Goal: Task Accomplishment & Management: Manage account settings

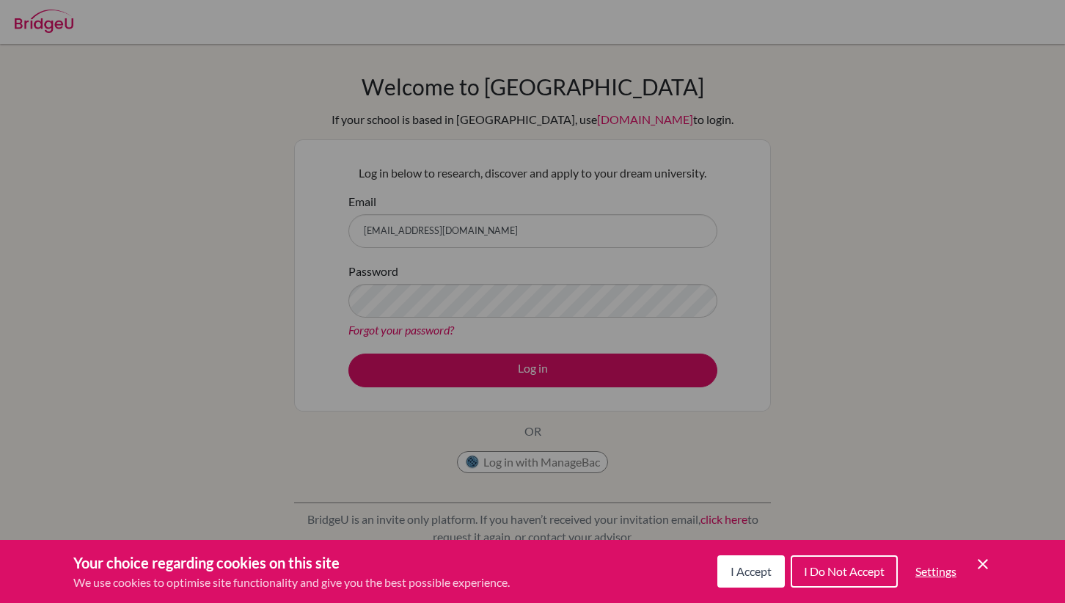
click at [748, 574] on span "I Accept" at bounding box center [751, 571] width 41 height 14
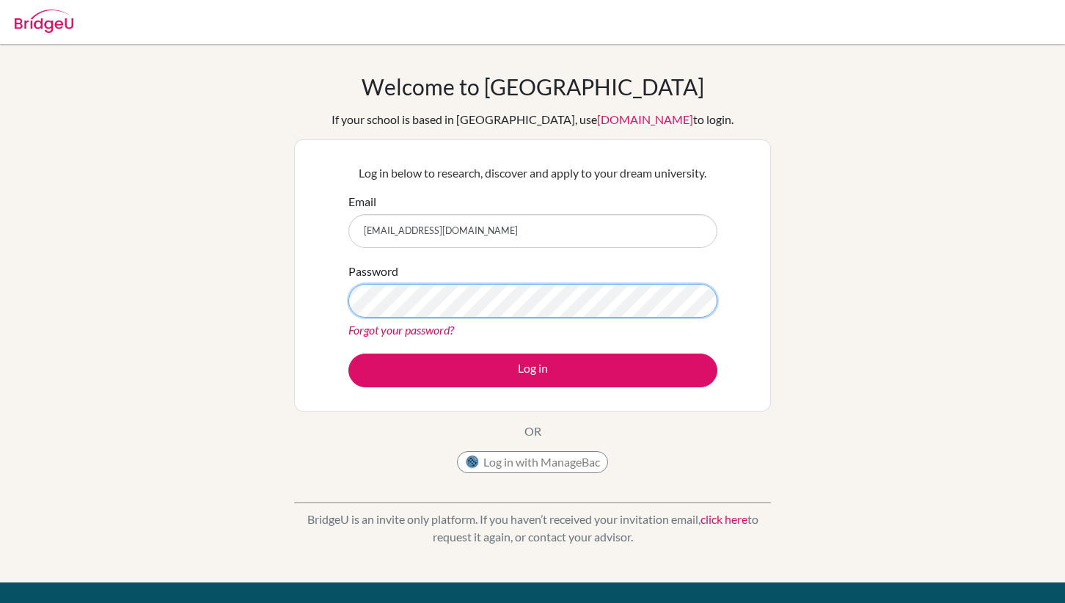
click at [348, 354] on button "Log in" at bounding box center [532, 371] width 369 height 34
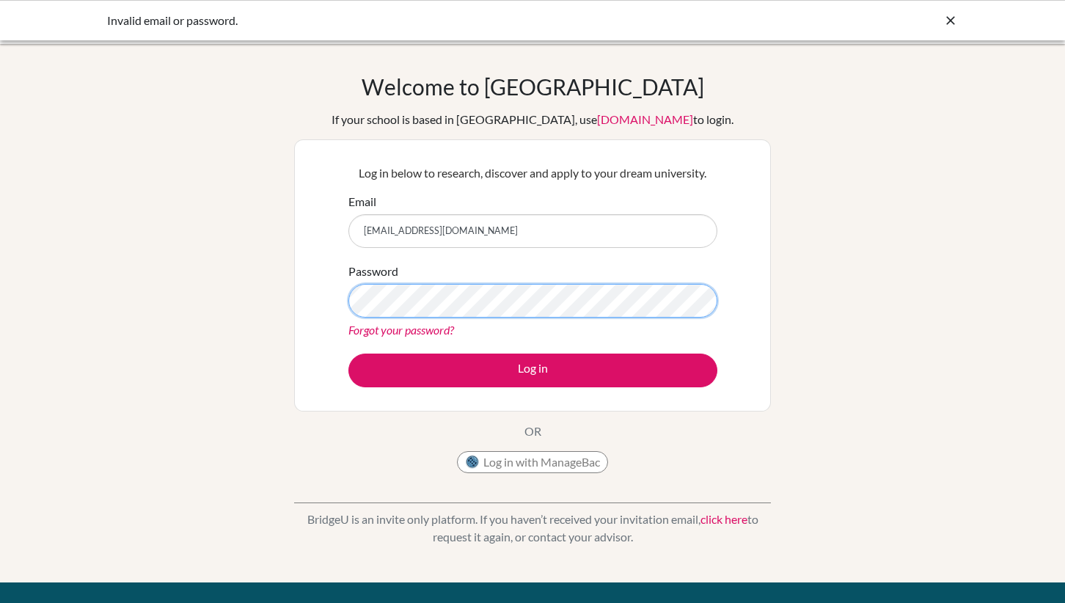
click at [348, 354] on button "Log in" at bounding box center [532, 371] width 369 height 34
click at [945, 20] on icon at bounding box center [950, 20] width 15 height 15
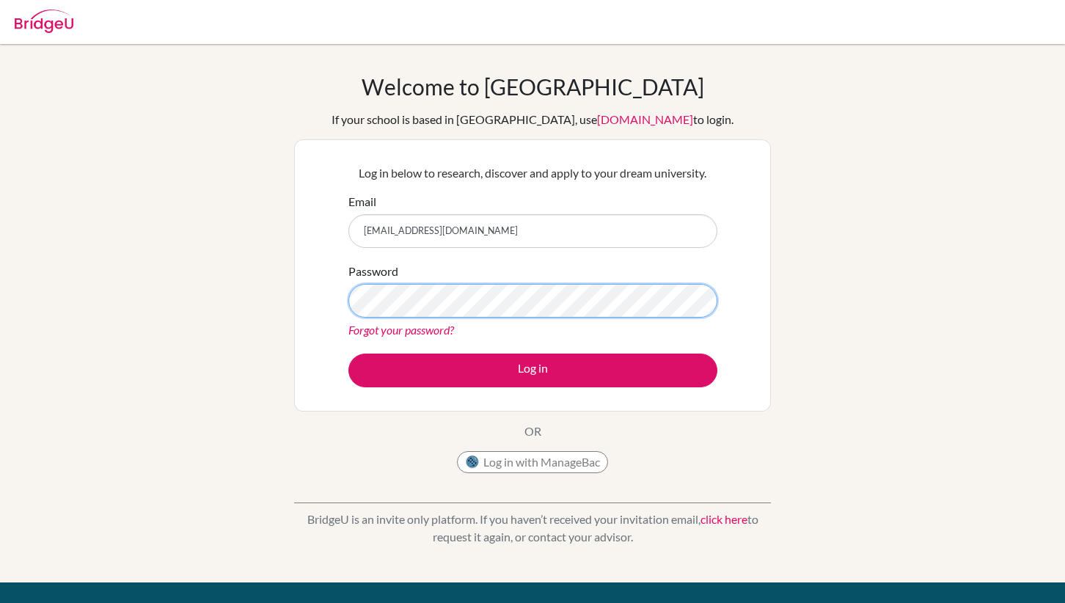
click at [348, 354] on button "Log in" at bounding box center [532, 371] width 369 height 34
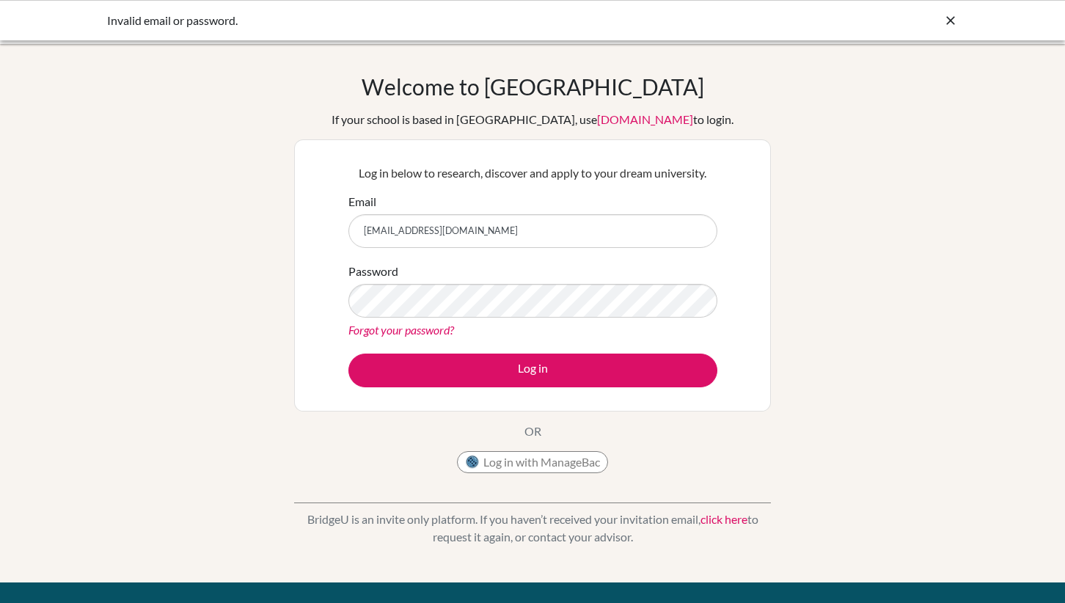
click at [943, 22] on icon at bounding box center [950, 20] width 15 height 15
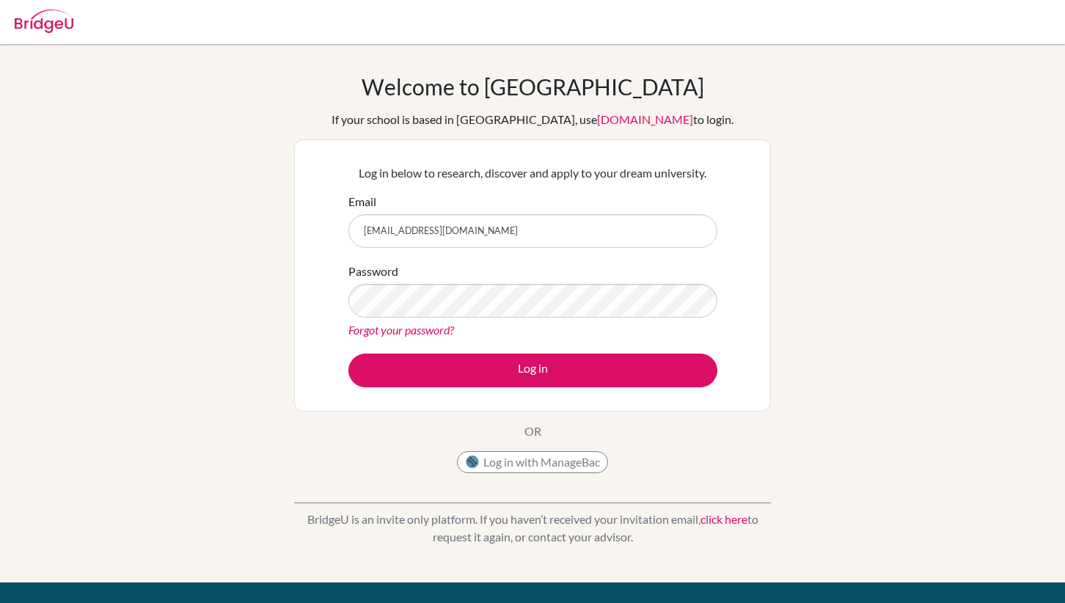
click at [37, 34] on div at bounding box center [44, 19] width 59 height 44
click at [54, 15] on img at bounding box center [44, 21] width 59 height 23
click at [711, 518] on link "click here" at bounding box center [723, 519] width 47 height 14
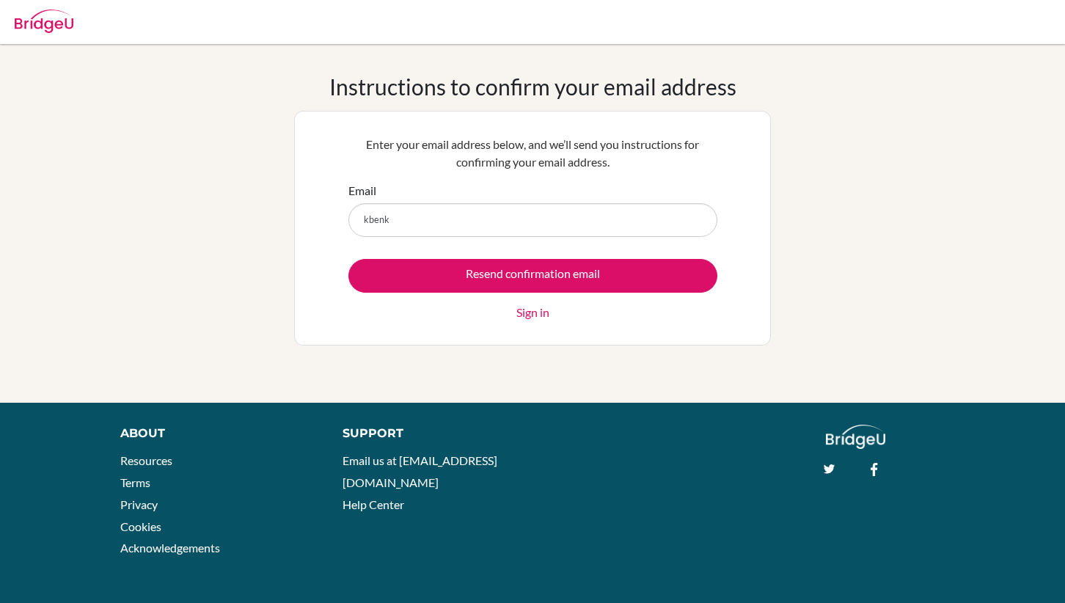
type input "[EMAIL_ADDRESS][DOMAIN_NAME]"
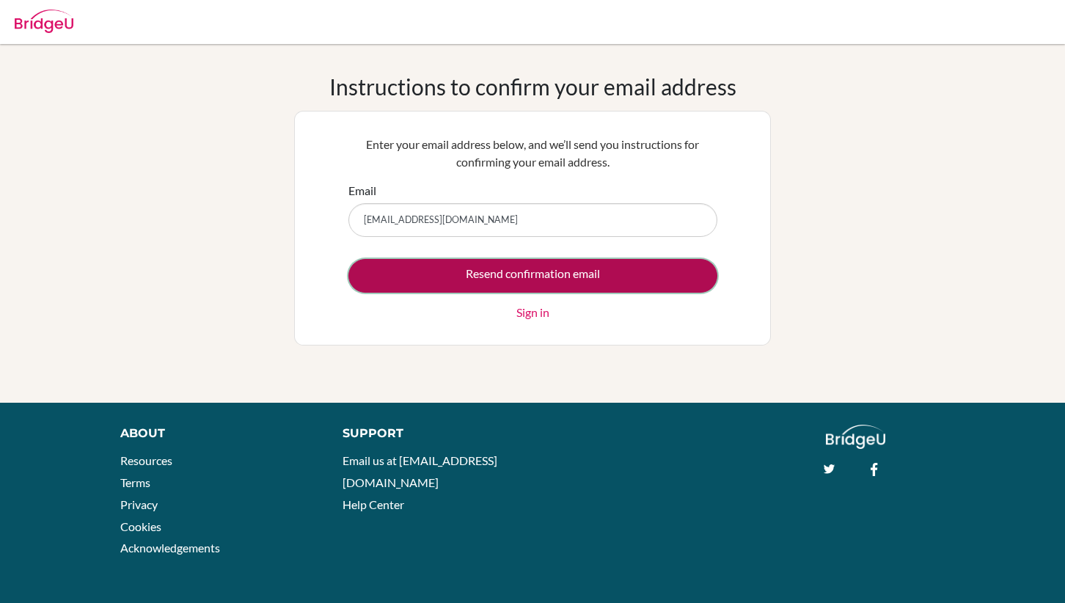
click at [516, 274] on input "Resend confirmation email" at bounding box center [532, 276] width 369 height 34
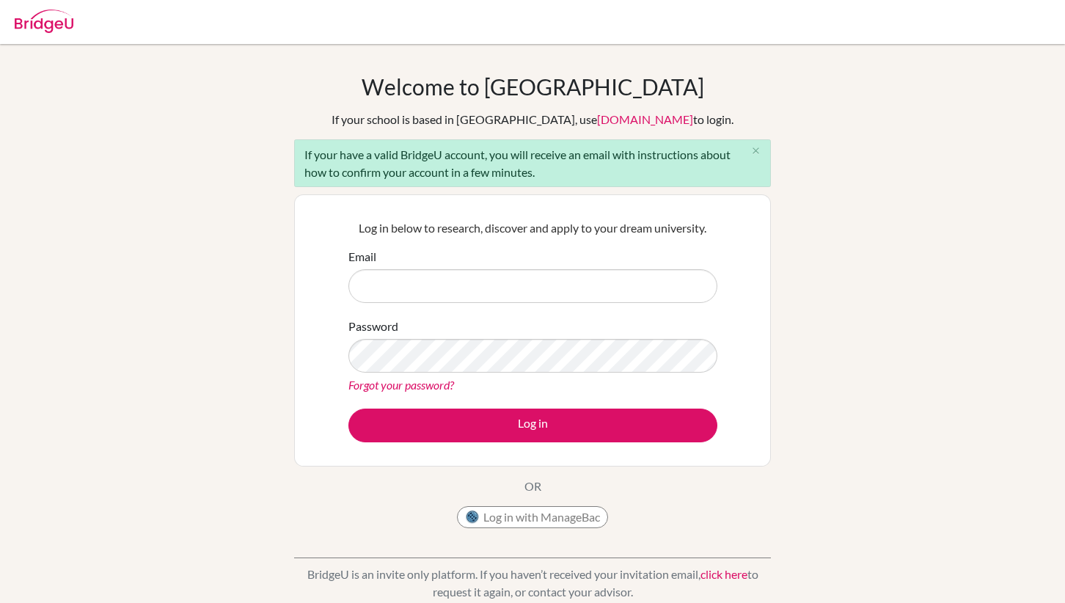
click at [392, 387] on link "Forgot your password?" at bounding box center [401, 385] width 106 height 14
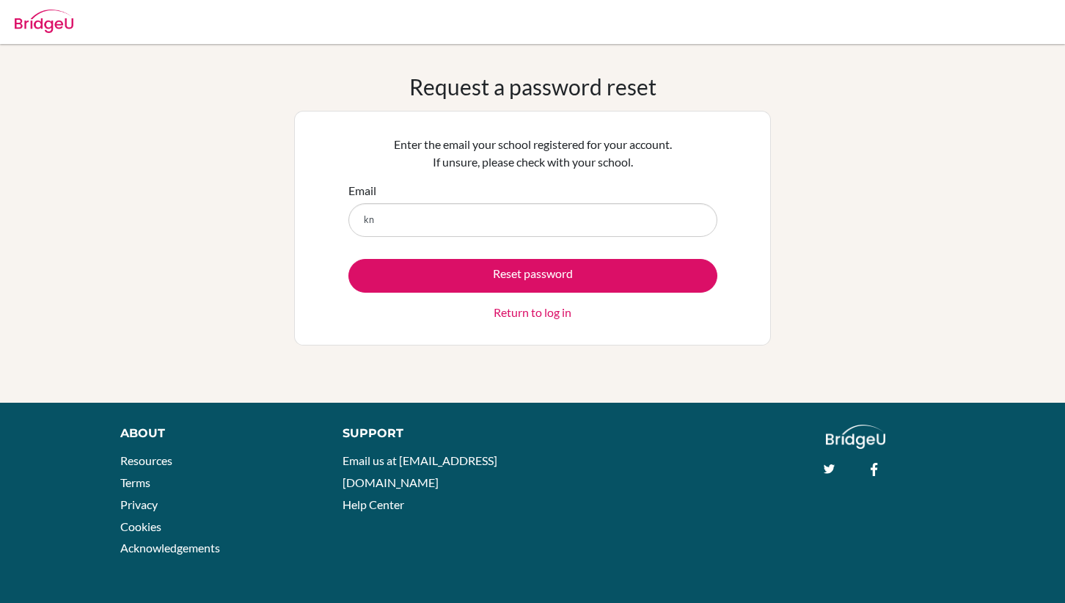
type input "[EMAIL_ADDRESS][DOMAIN_NAME]"
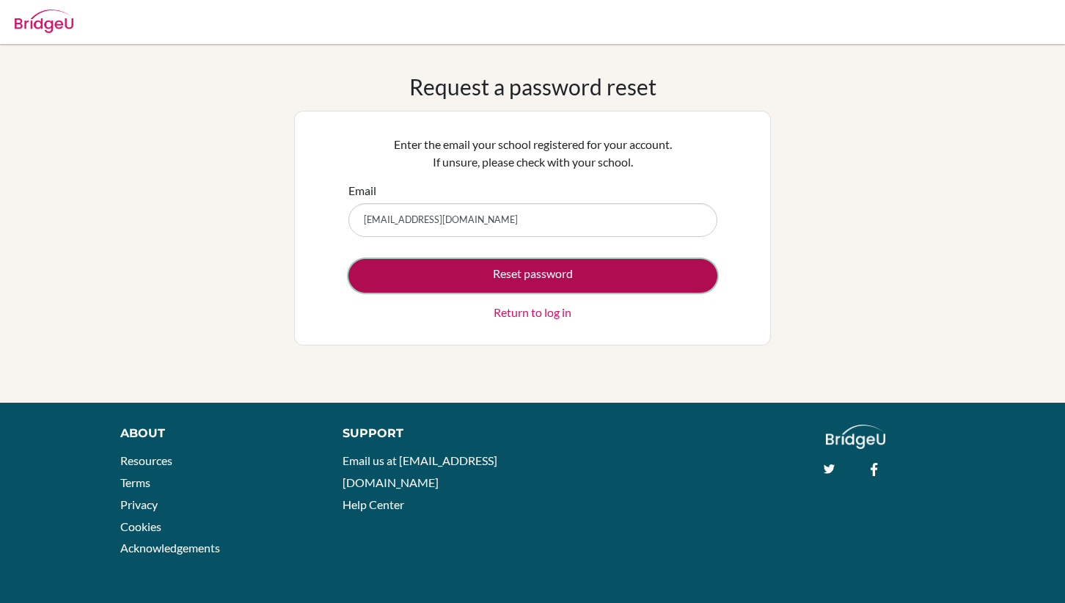
click at [524, 277] on button "Reset password" at bounding box center [532, 276] width 369 height 34
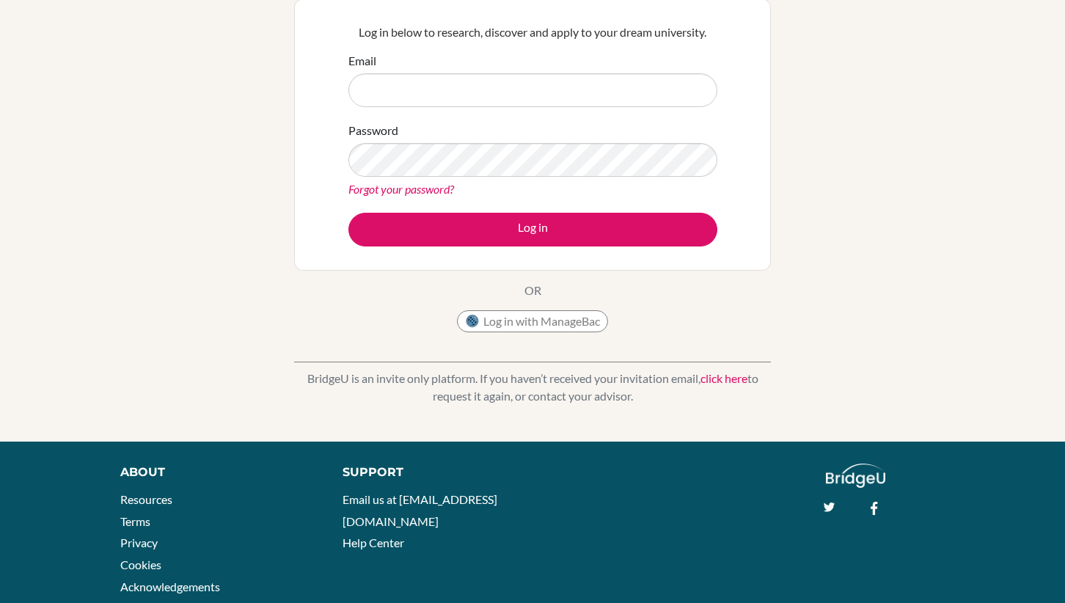
scroll to position [234, 0]
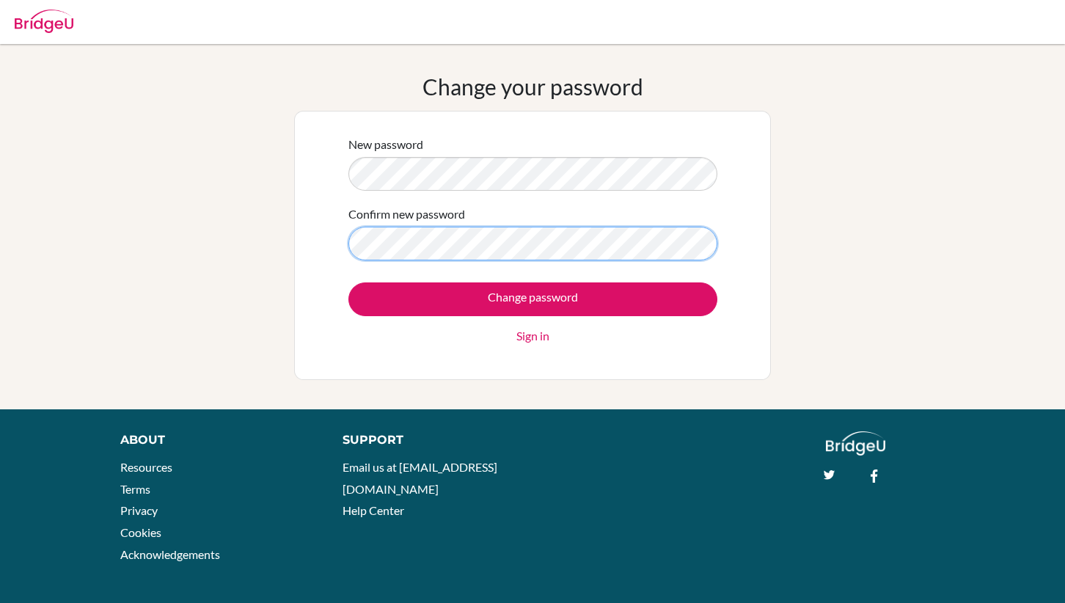
click at [348, 282] on input "Change password" at bounding box center [532, 299] width 369 height 34
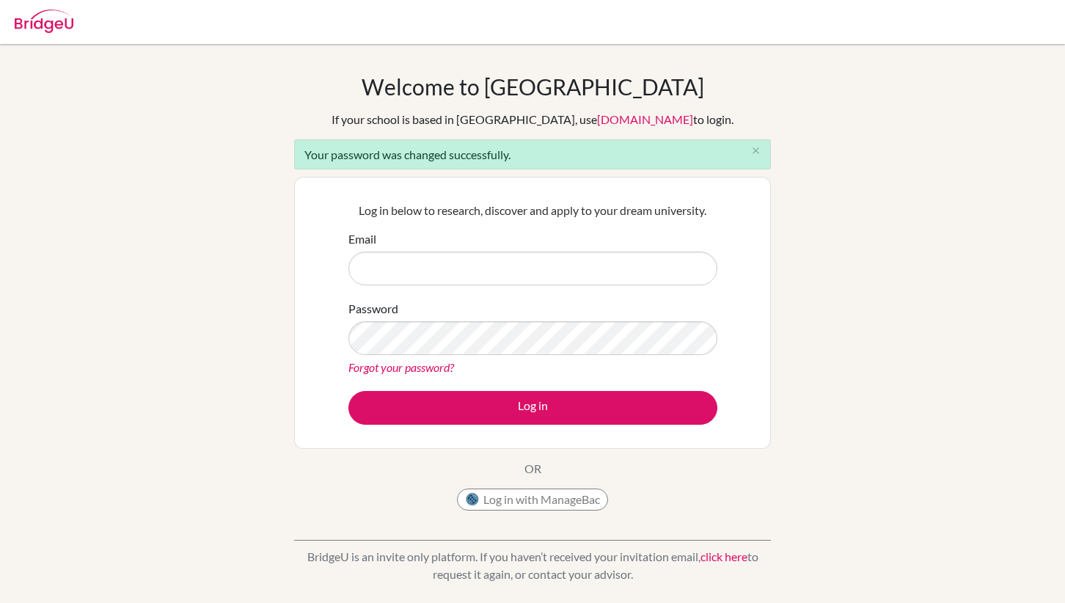
click at [608, 268] on input "Email" at bounding box center [532, 269] width 369 height 34
type input "[EMAIL_ADDRESS][DOMAIN_NAME]"
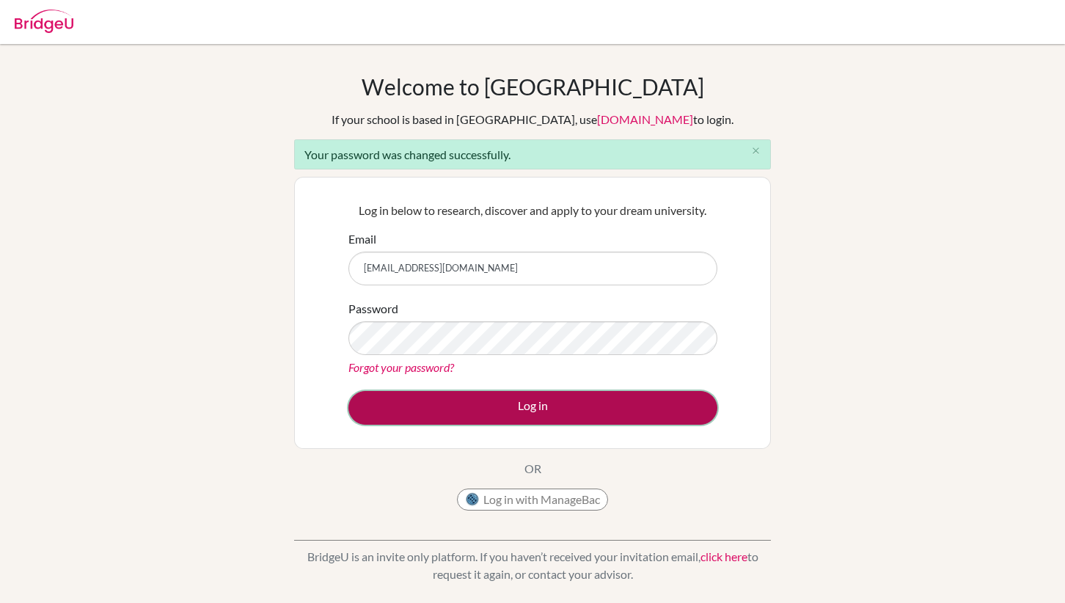
click at [482, 400] on button "Log in" at bounding box center [532, 408] width 369 height 34
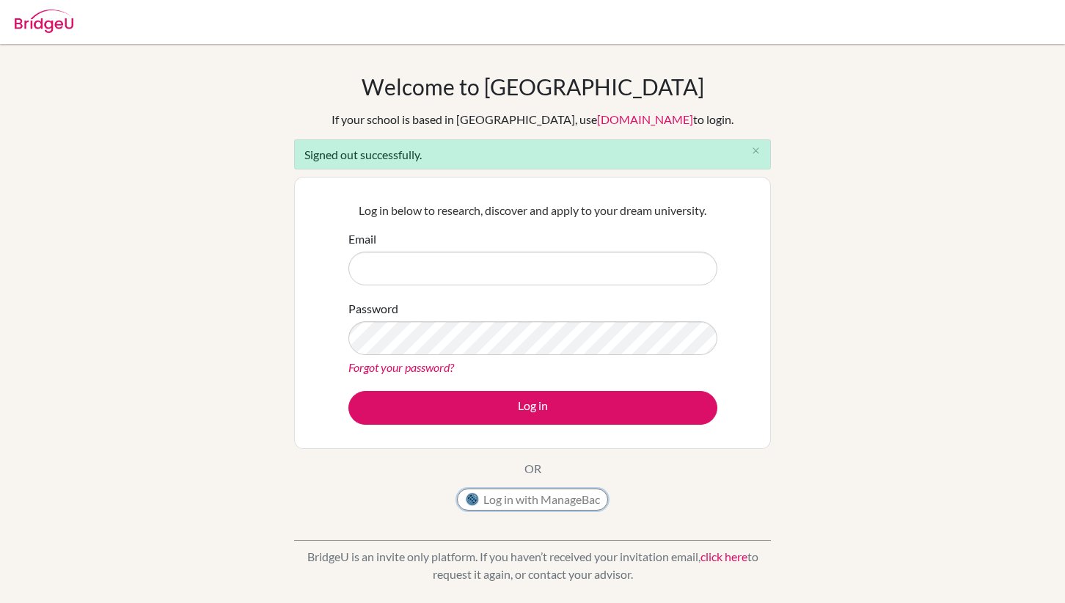
click at [511, 499] on button "Log in with ManageBac" at bounding box center [532, 500] width 151 height 22
click at [475, 258] on input "Email" at bounding box center [532, 269] width 369 height 34
type input "[EMAIL_ADDRESS][DOMAIN_NAME]"
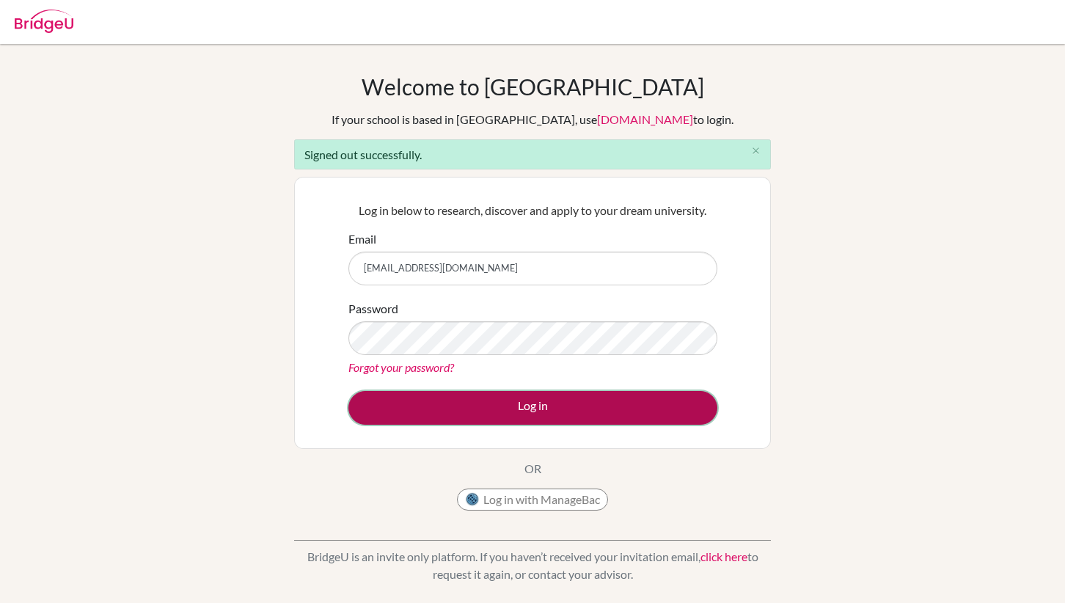
click at [461, 398] on button "Log in" at bounding box center [532, 408] width 369 height 34
